Goal: Task Accomplishment & Management: Complete application form

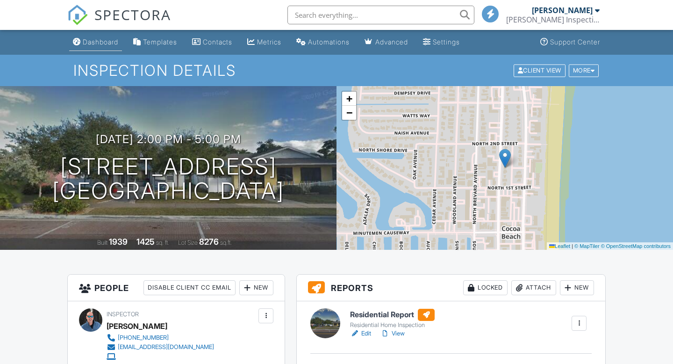
click at [89, 38] on div "Dashboard" at bounding box center [101, 42] width 36 height 8
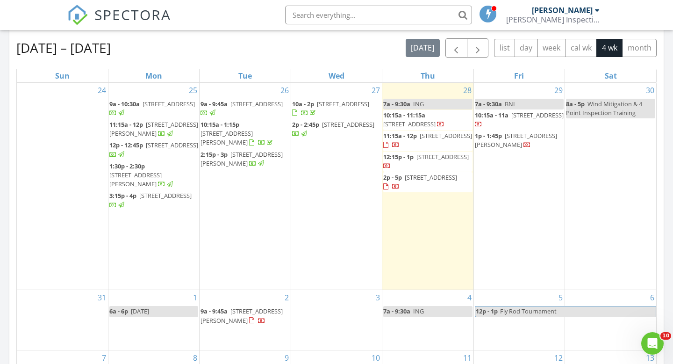
scroll to position [409, 0]
click at [204, 58] on div "Aug 24 – Sep 20, 2025 today list day week cal wk 4 wk month Sun Mon Tue Wed Thu…" at bounding box center [336, 243] width 640 height 411
click at [233, 331] on div "2 9a - 9:45a 1011 S Hopkins Ave C, Titusville 32780" at bounding box center [245, 319] width 91 height 60
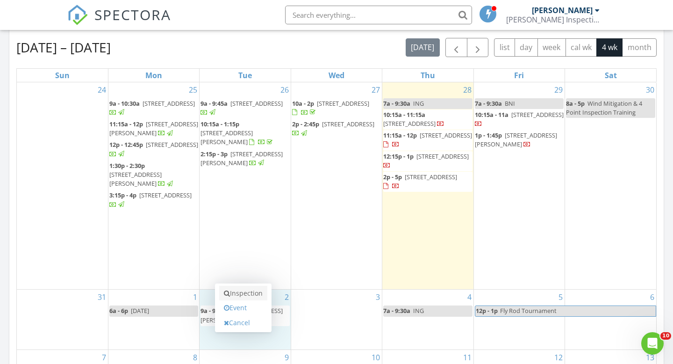
click at [252, 295] on link "Inspection" at bounding box center [243, 293] width 48 height 15
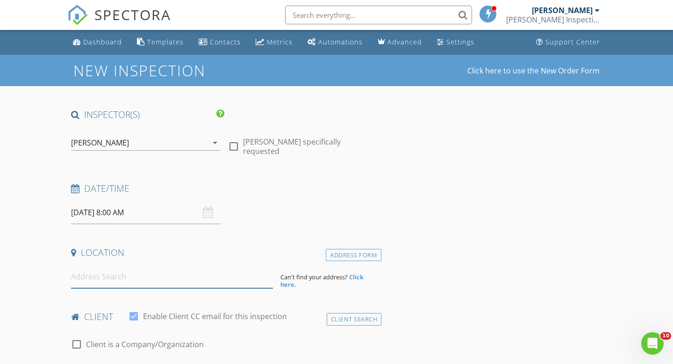
click at [223, 278] on input at bounding box center [172, 276] width 202 height 23
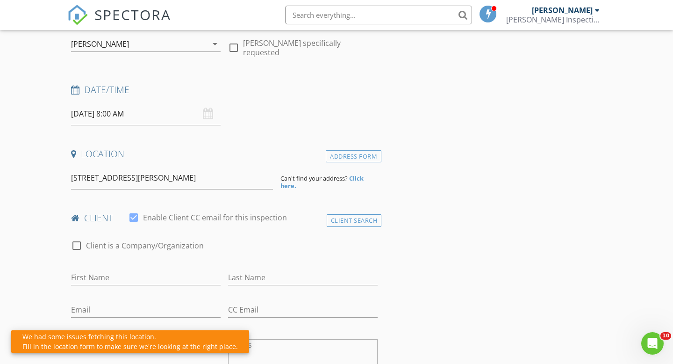
scroll to position [102, 0]
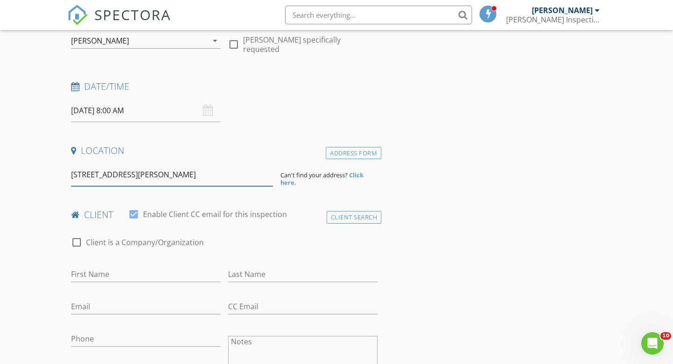
drag, startPoint x: 223, startPoint y: 177, endPoint x: 110, endPoint y: 174, distance: 113.1
click at [110, 174] on input "773 Loren Cove Dr, Melbourne, FL, USA" at bounding box center [172, 174] width 202 height 23
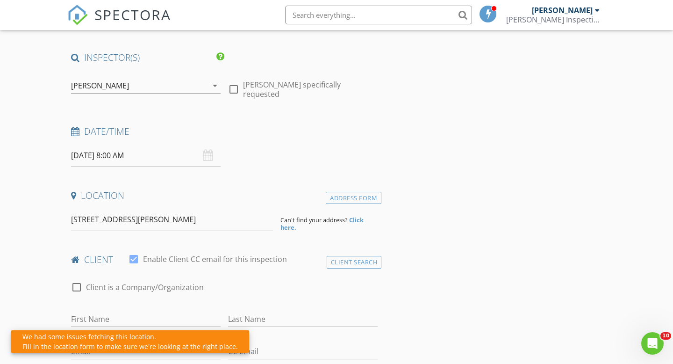
scroll to position [46, 0]
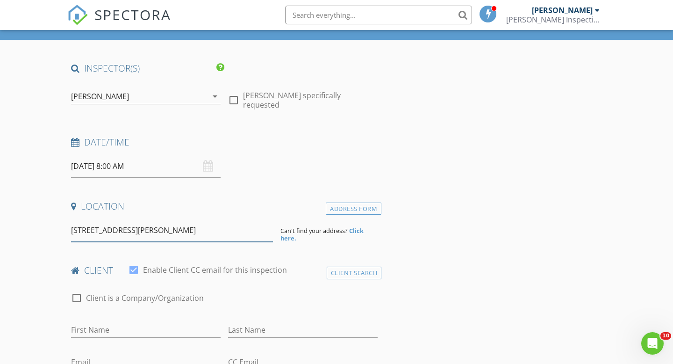
click at [219, 236] on input "773 Loren Cove Dr, Melbourne, FL, USA" at bounding box center [172, 230] width 202 height 23
drag, startPoint x: 209, startPoint y: 237, endPoint x: 98, endPoint y: 228, distance: 111.1
click at [98, 228] on input "773 Loren Cove Dr, Melbourne, FL, USA" at bounding box center [172, 230] width 202 height 23
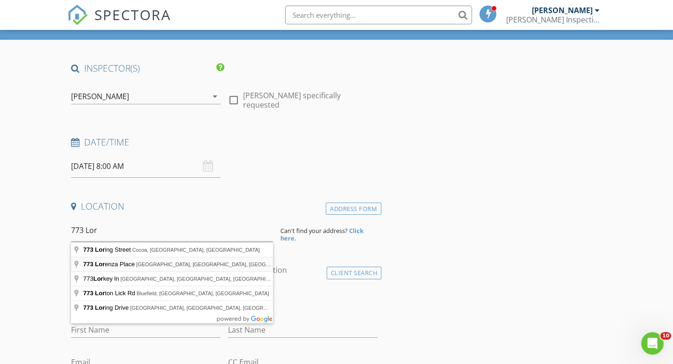
type input "773 Lorenza Place, Rockledge, FL, USA"
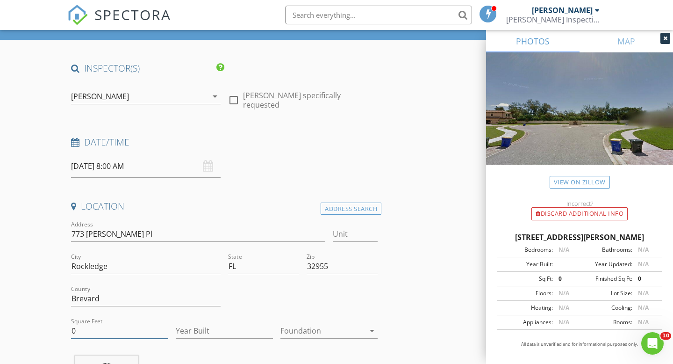
click at [108, 327] on input "0" at bounding box center [119, 330] width 97 height 15
type input "2223"
click at [313, 326] on div at bounding box center [322, 330] width 84 height 15
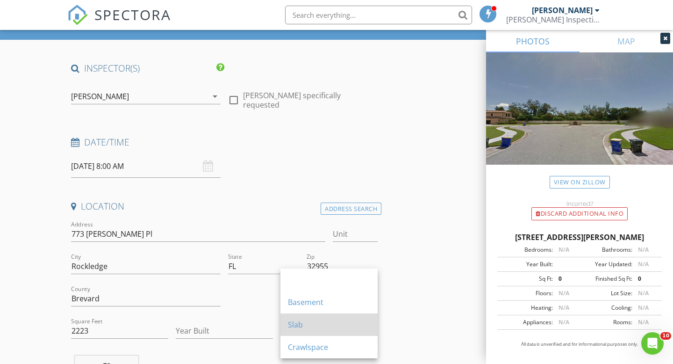
click at [315, 323] on div "Slab" at bounding box center [329, 324] width 82 height 11
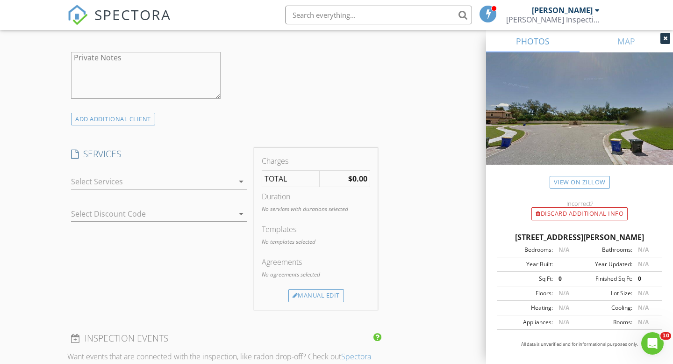
scroll to position [650, 0]
click at [213, 179] on div at bounding box center [152, 180] width 163 height 15
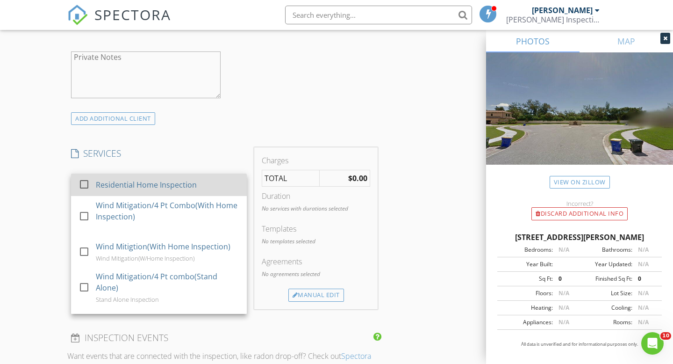
click at [203, 183] on div "Residential Home Inspection" at bounding box center [167, 184] width 143 height 19
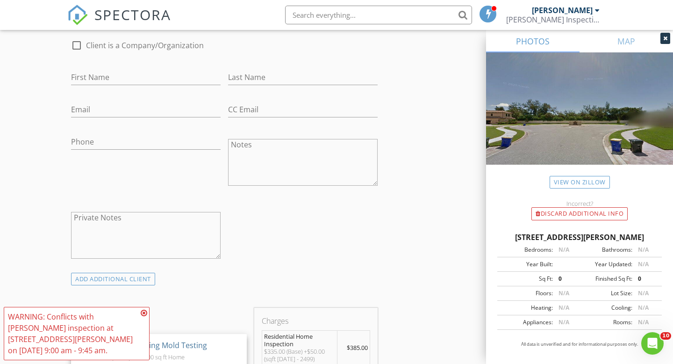
scroll to position [0, 0]
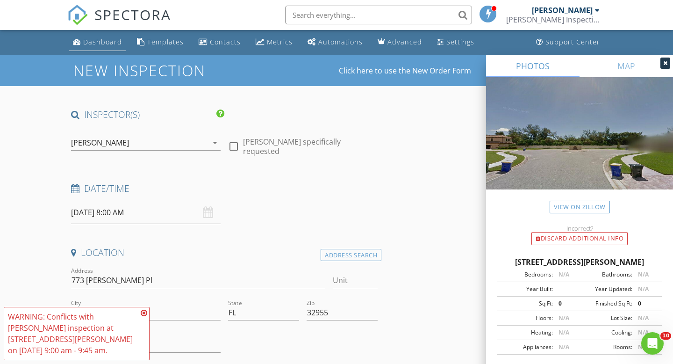
click at [107, 42] on div "Dashboard" at bounding box center [102, 41] width 39 height 9
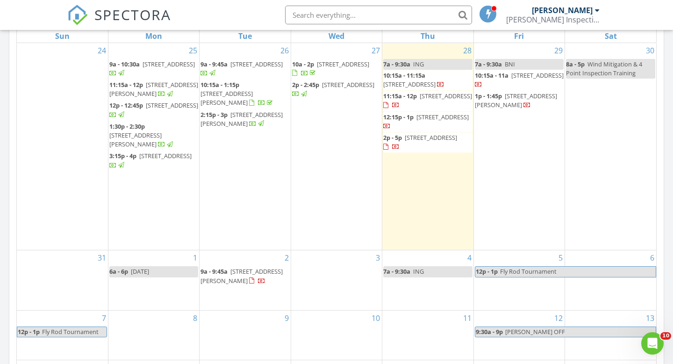
scroll to position [448, 0]
